Goal: Task Accomplishment & Management: Manage account settings

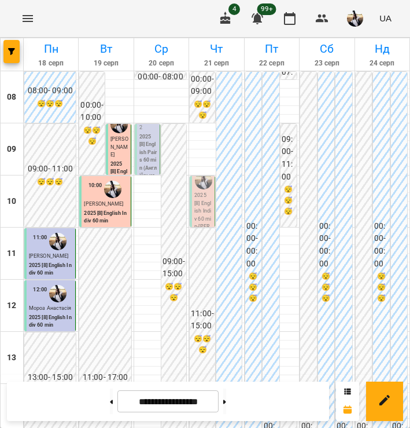
click at [139, 142] on p "2025 [8] English Pairs 60 min (Англійська С1 [PERSON_NAME] - пара)" at bounding box center [148, 172] width 18 height 78
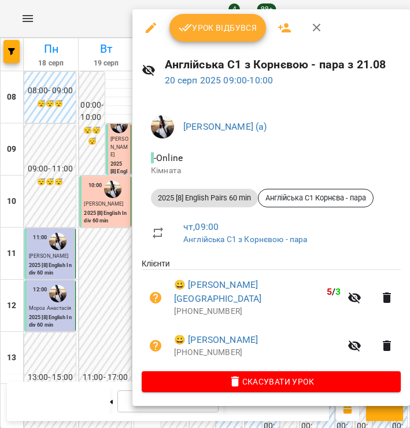
click at [196, 45] on div "Урок відбувся" at bounding box center [272, 27] width 278 height 37
click at [203, 29] on span "Урок відбувся" at bounding box center [218, 28] width 79 height 14
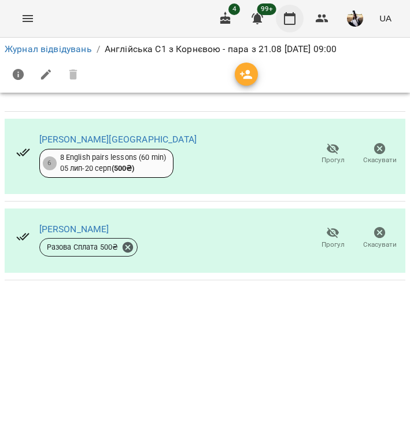
click at [290, 18] on icon "button" at bounding box center [290, 19] width 14 height 14
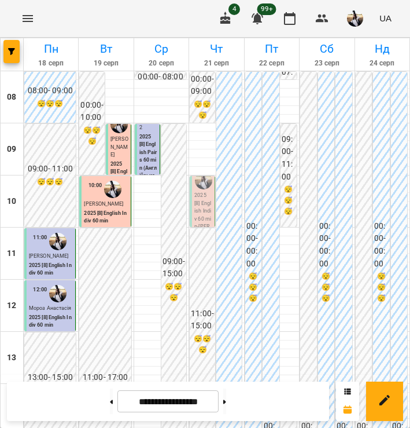
click at [201, 215] on p "2025 [8] English Indiv 60 min - [PERSON_NAME]" at bounding box center [203, 219] width 18 height 55
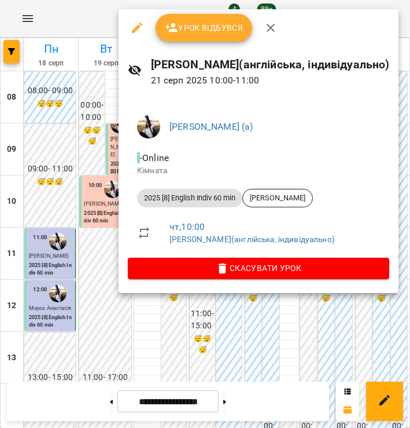
click at [264, 32] on icon "button" at bounding box center [271, 28] width 14 height 14
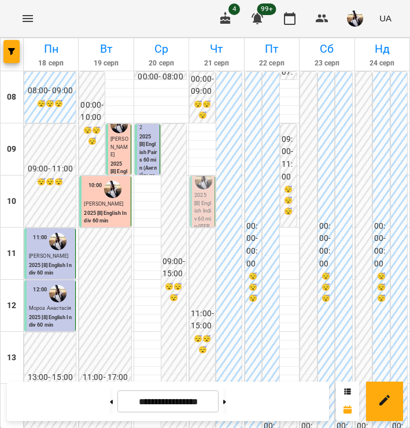
scroll to position [27, 0]
click at [226, 401] on button at bounding box center [224, 400] width 3 height 25
type input "**********"
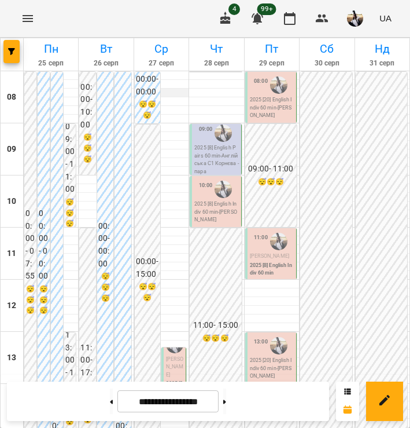
scroll to position [392, 0]
